Goal: Task Accomplishment & Management: Use online tool/utility

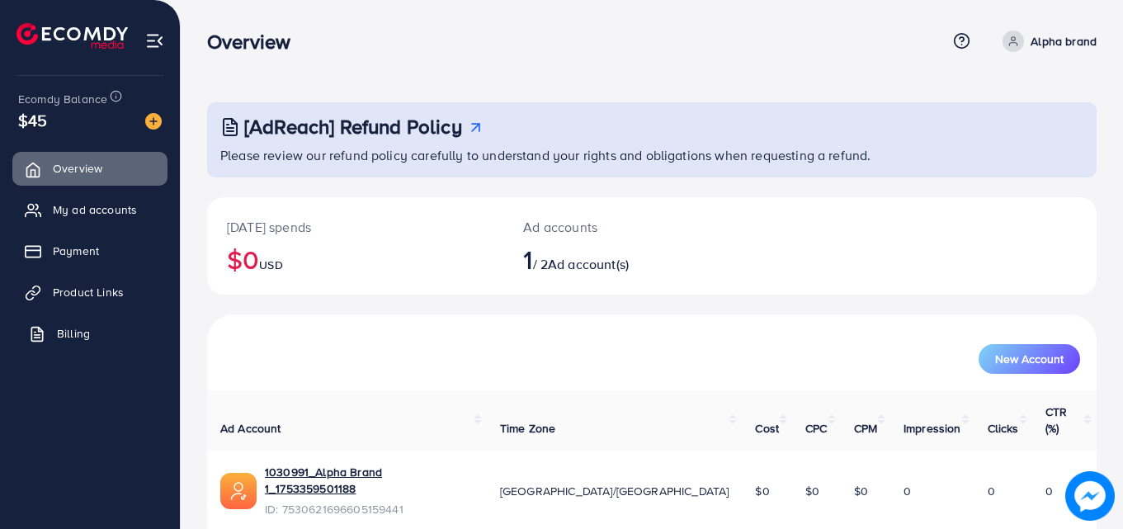
click at [82, 331] on span "Billing" at bounding box center [73, 333] width 33 height 16
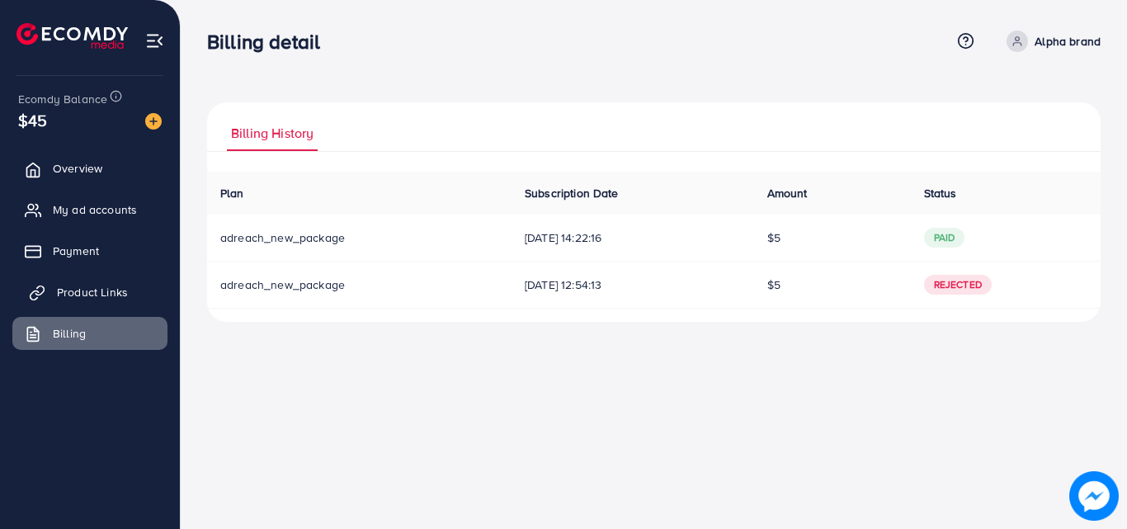
click at [73, 292] on span "Product Links" at bounding box center [92, 292] width 71 height 16
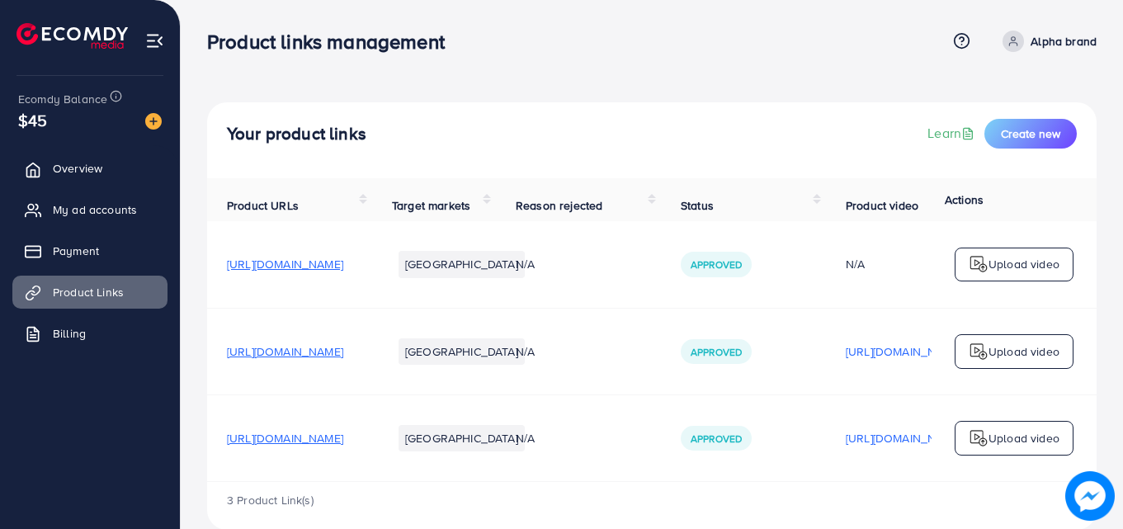
click at [1012, 272] on p "Upload video" at bounding box center [1023, 264] width 71 height 20
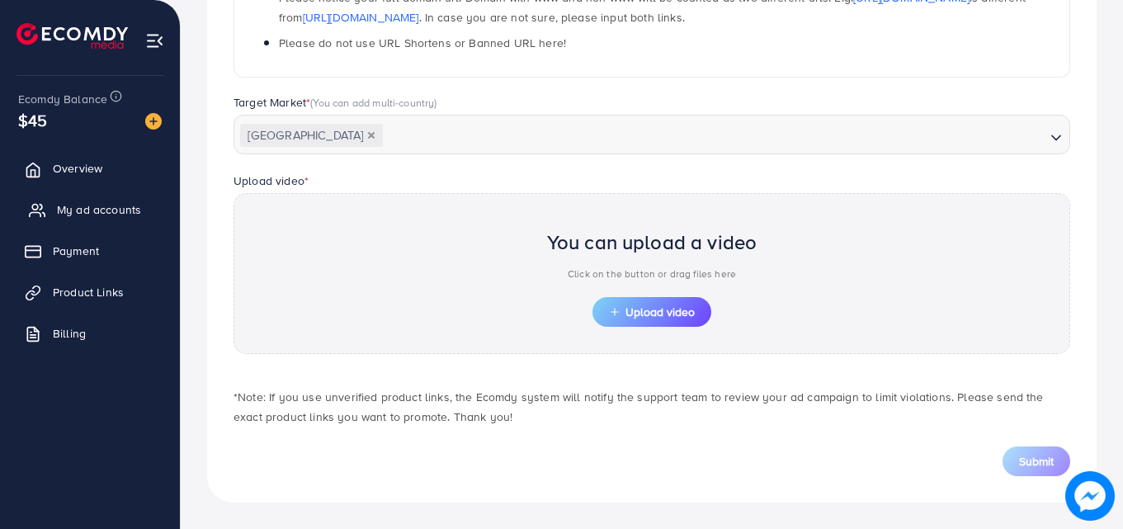
click at [71, 210] on span "My ad accounts" at bounding box center [99, 209] width 84 height 16
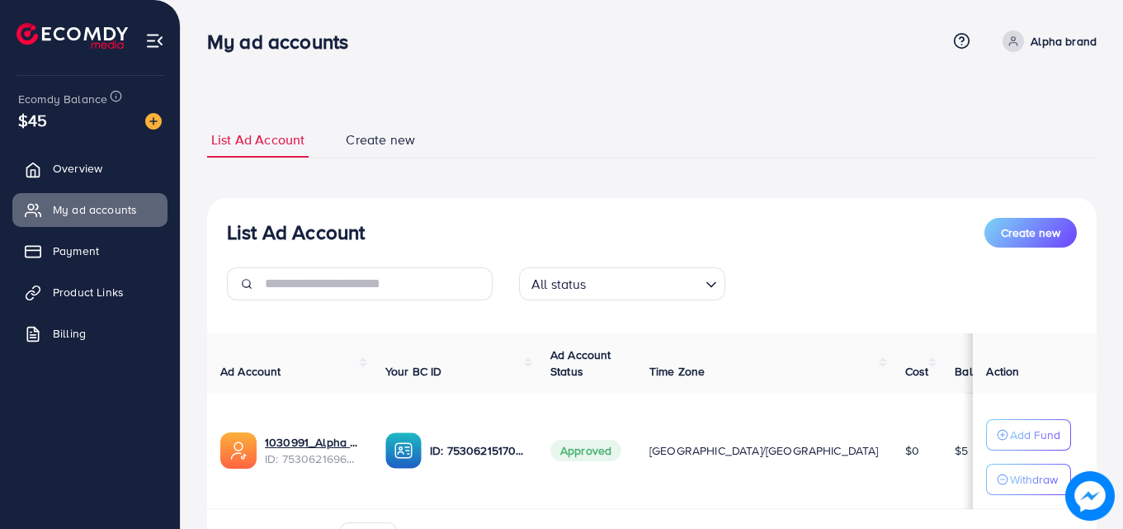
scroll to position [99, 0]
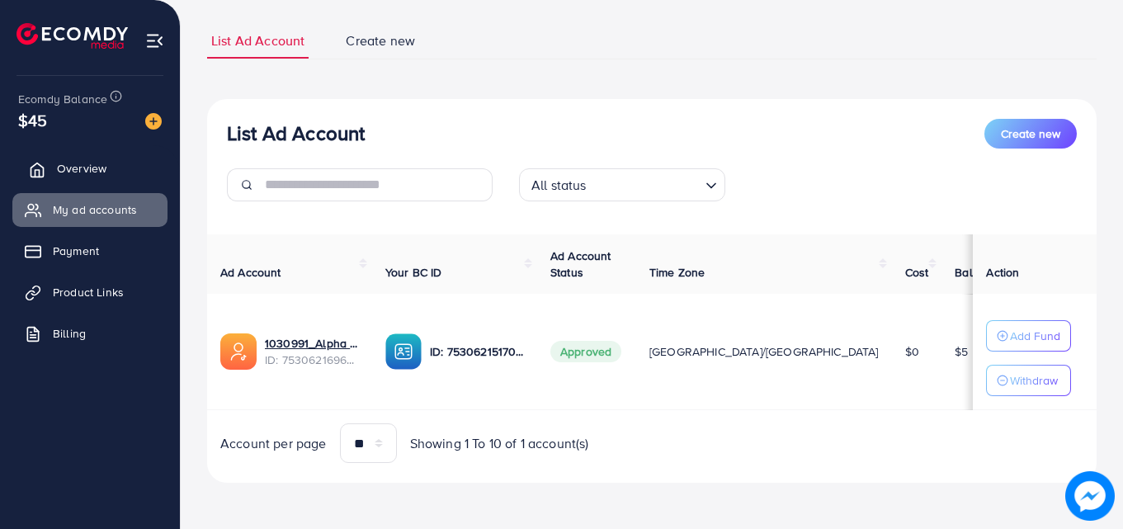
click at [85, 162] on span "Overview" at bounding box center [81, 168] width 49 height 16
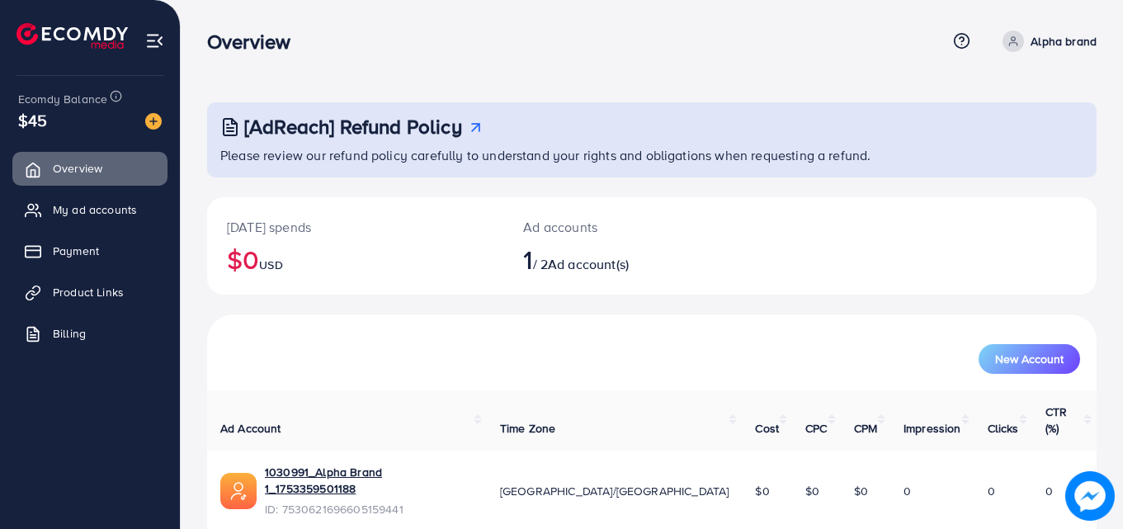
click at [1118, 501] on div "[AdReach] Refund Policy Please review our refund policy carefully to understand…" at bounding box center [652, 300] width 942 height 601
